Goal: Obtain resource: Download file/media

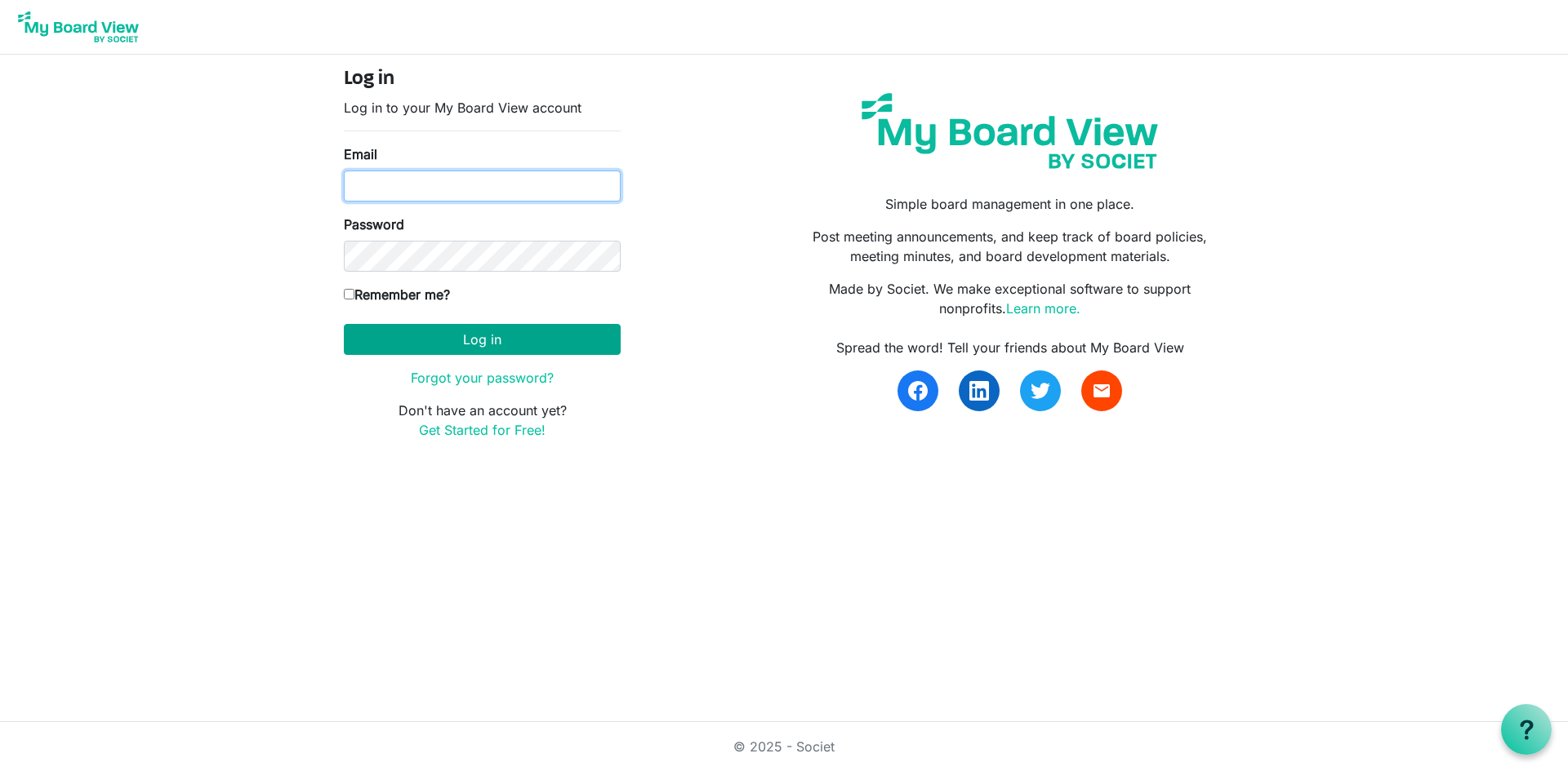
type input "[EMAIL_ADDRESS][DOMAIN_NAME]"
click at [496, 339] on button "Log in" at bounding box center [482, 339] width 276 height 31
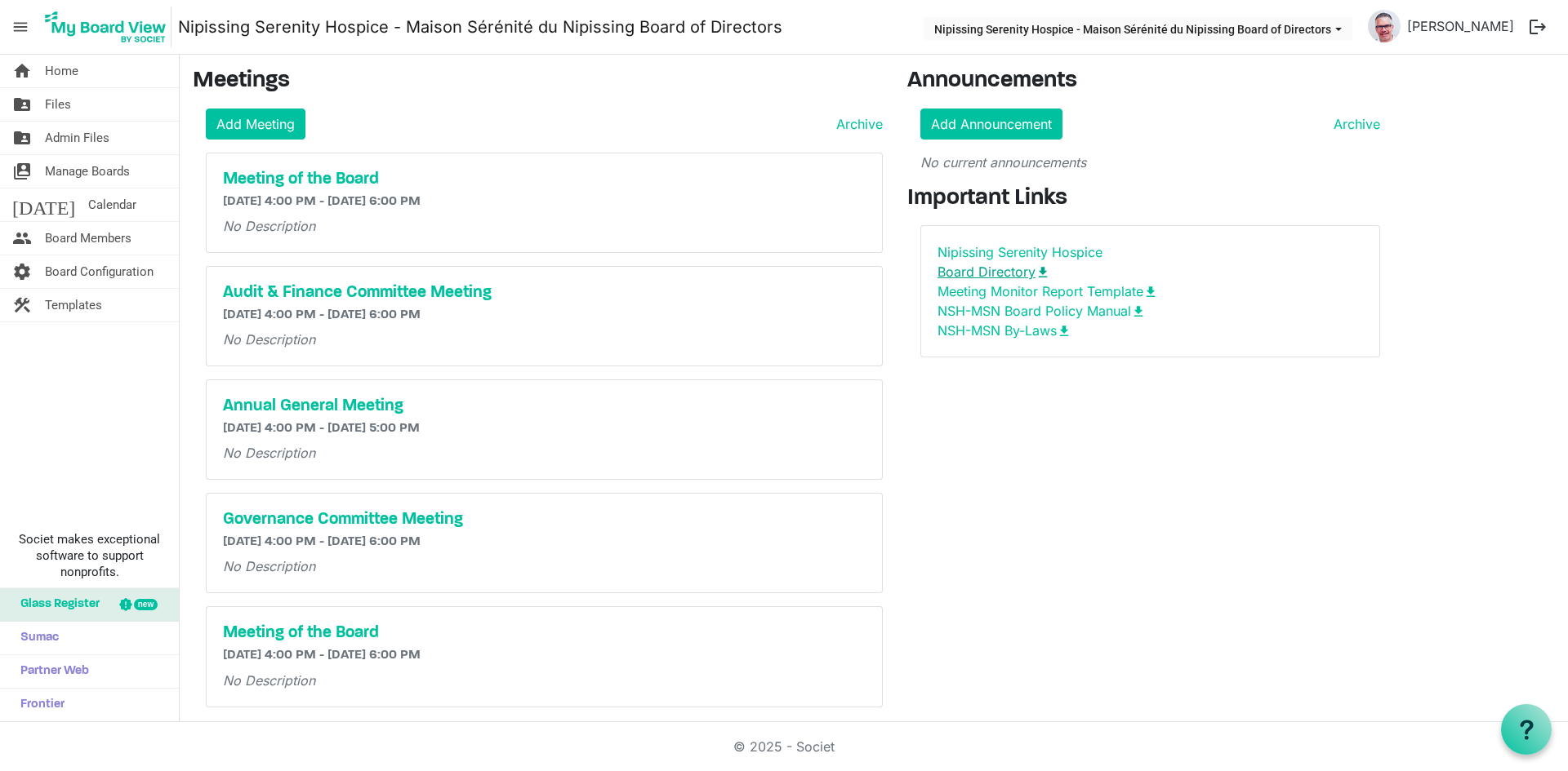
click at [1010, 270] on link "Board Directory download" at bounding box center [994, 272] width 113 height 17
click at [963, 271] on link "Board Directory download" at bounding box center [994, 272] width 113 height 17
